Goal: Information Seeking & Learning: Learn about a topic

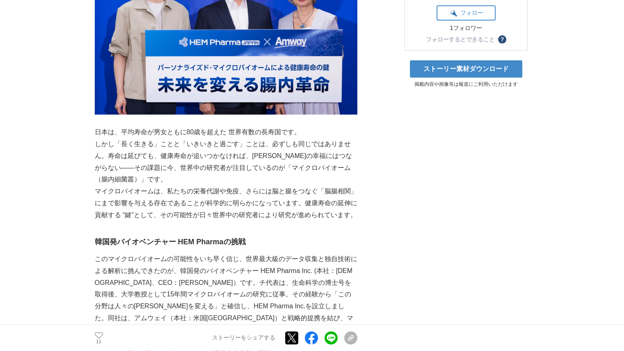
scroll to position [246, 0]
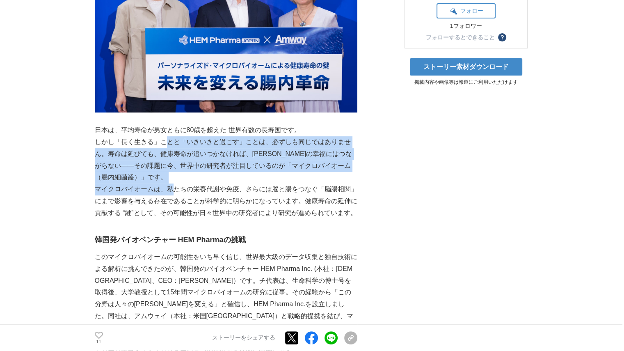
drag, startPoint x: 164, startPoint y: 128, endPoint x: 174, endPoint y: 172, distance: 45.5
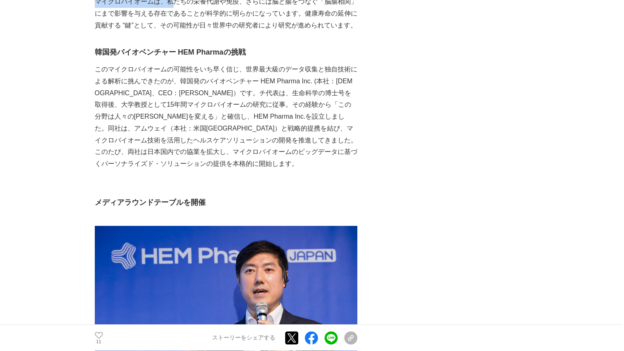
scroll to position [452, 0]
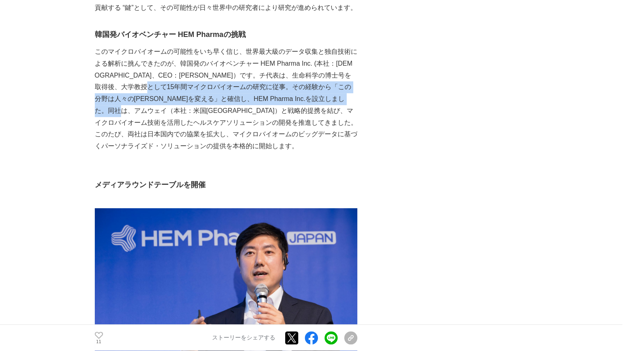
drag, startPoint x: 215, startPoint y: 84, endPoint x: 213, endPoint y: 105, distance: 21.4
click at [213, 105] on p "このマイクロバイオームの可能性をいち早く信じ、世界最大級のデータ収集と独自技術による解析に挑んできたのが、韓国発のバイオベンチャー HEM Pharma In…" at bounding box center [226, 99] width 263 height 106
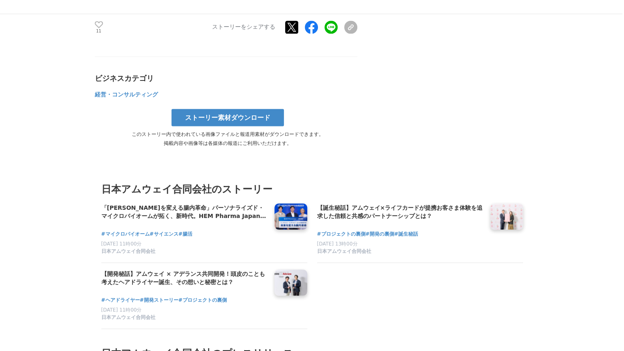
scroll to position [1601, 0]
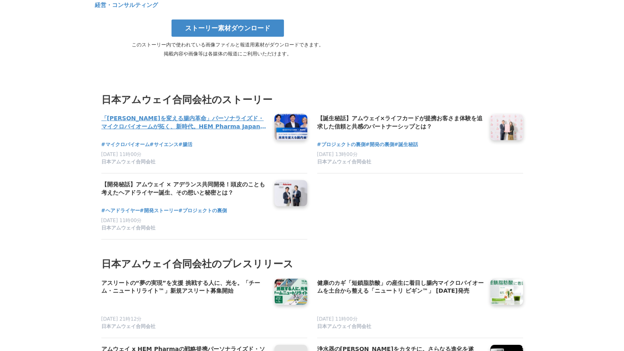
click at [172, 131] on h4 "「[PERSON_NAME]を変える腸内革命」パーソナライズド・マイクロバイオームが拓く、新時代。HEM Pharma Japan ✖ 日本アムウェイ が目指…" at bounding box center [184, 122] width 167 height 17
